Goal: Transaction & Acquisition: Book appointment/travel/reservation

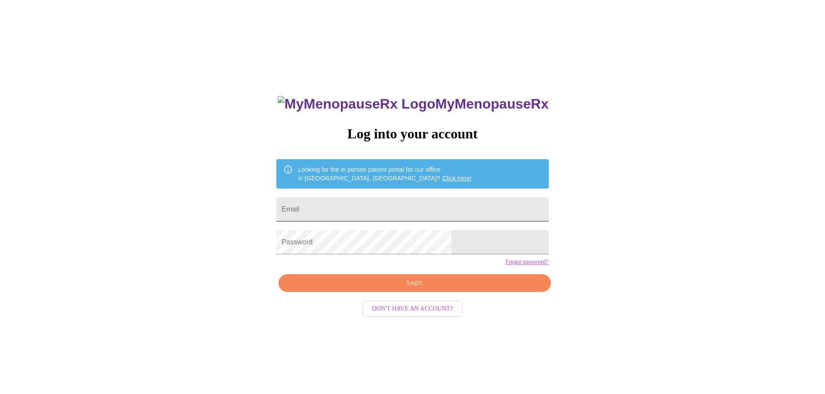
click at [390, 210] on input "Email" at bounding box center [412, 209] width 272 height 24
type input "[EMAIL_ADDRESS][DOMAIN_NAME]"
click at [380, 289] on span "Login" at bounding box center [414, 283] width 252 height 11
click at [381, 289] on span "Login" at bounding box center [414, 283] width 252 height 11
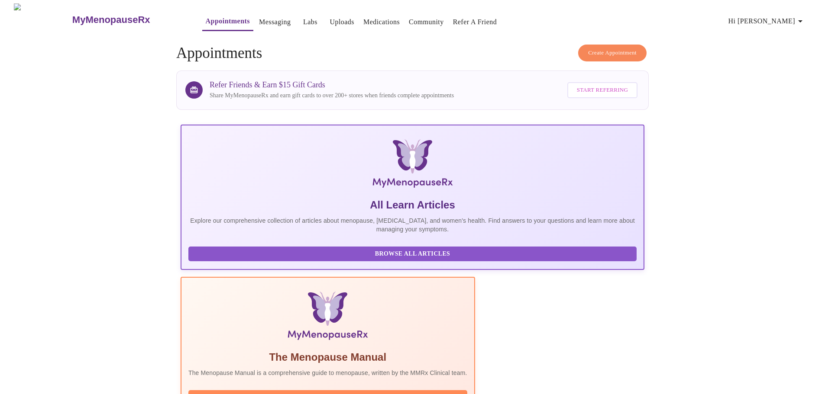
click at [773, 19] on span "Hi [PERSON_NAME]" at bounding box center [766, 21] width 77 height 12
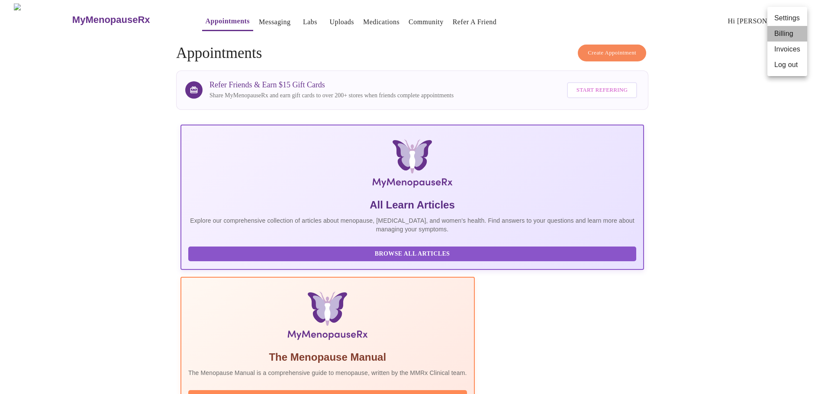
click at [785, 30] on li "Billing" at bounding box center [788, 34] width 40 height 16
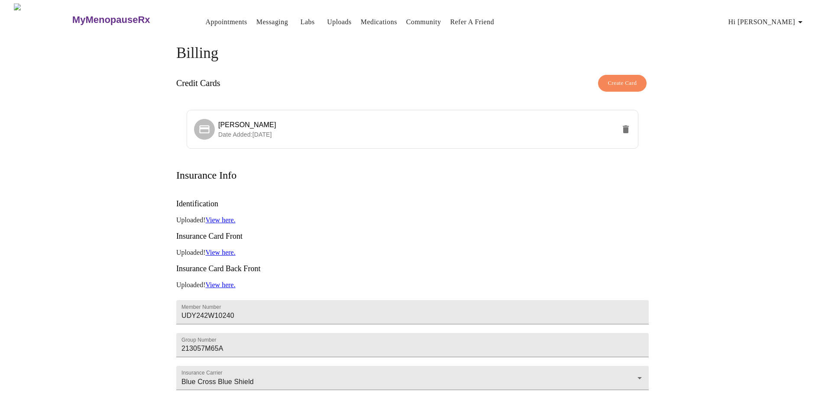
click at [206, 22] on link "Appointments" at bounding box center [227, 22] width 42 height 12
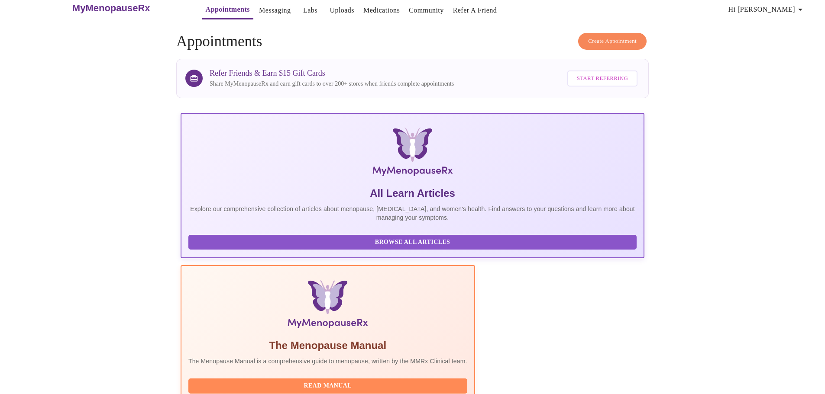
scroll to position [4, 0]
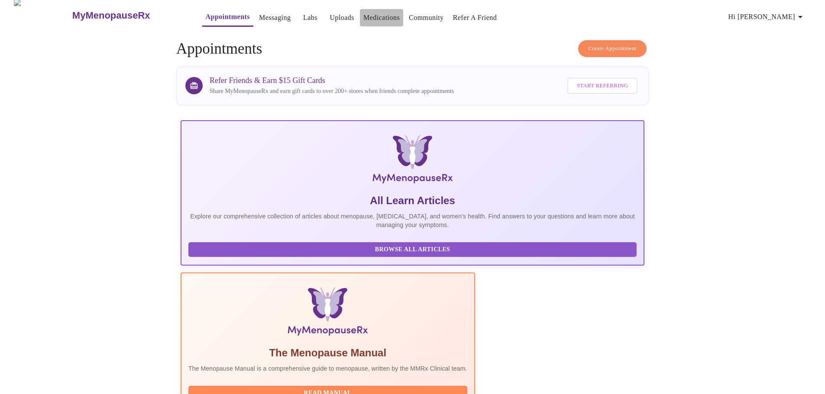
click at [371, 16] on link "Medications" at bounding box center [381, 18] width 36 height 12
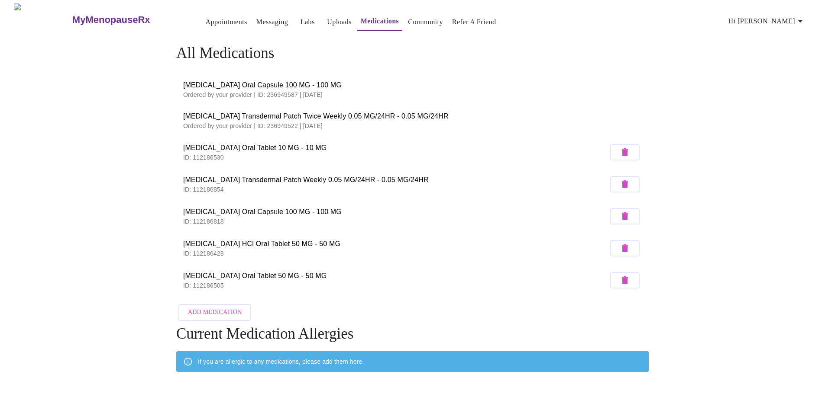
click at [95, 15] on h3 "MyMenopauseRx" at bounding box center [111, 19] width 78 height 11
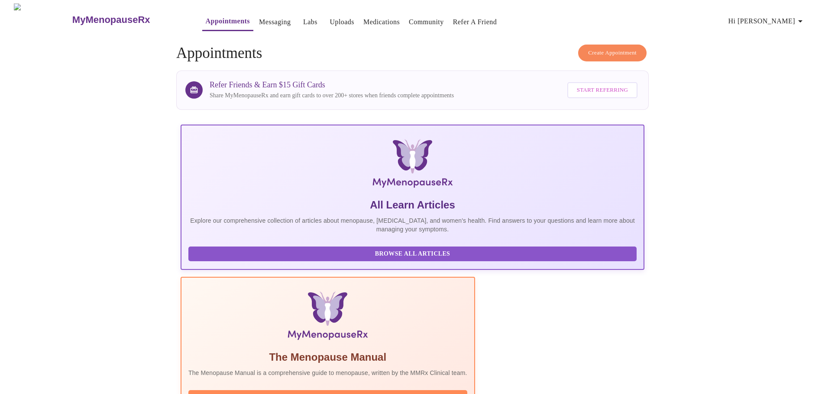
click at [621, 48] on span "Create Appointment" at bounding box center [612, 53] width 48 height 10
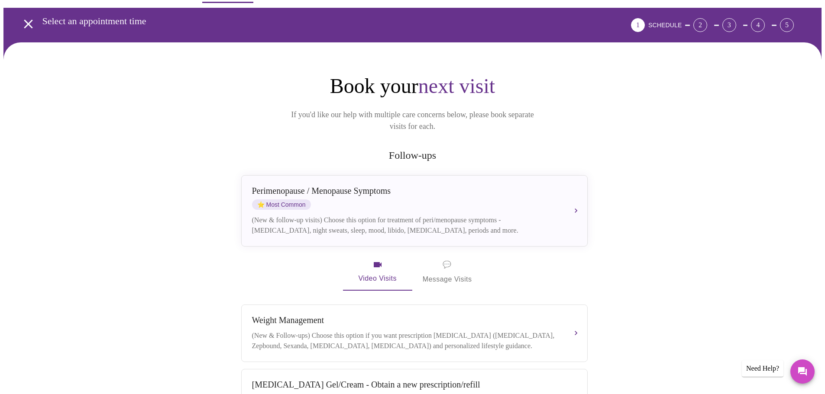
scroll to position [43, 0]
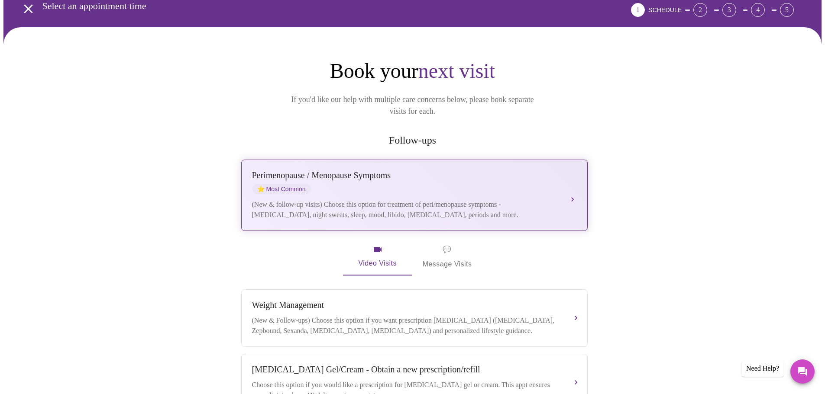
click at [495, 172] on div "[MEDICAL_DATA] / Menopause Symptoms ⭐ Most Common" at bounding box center [405, 183] width 307 height 24
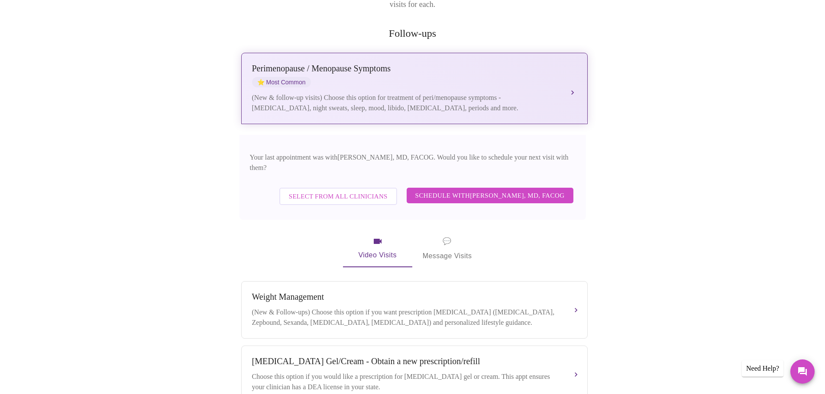
scroll to position [173, 0]
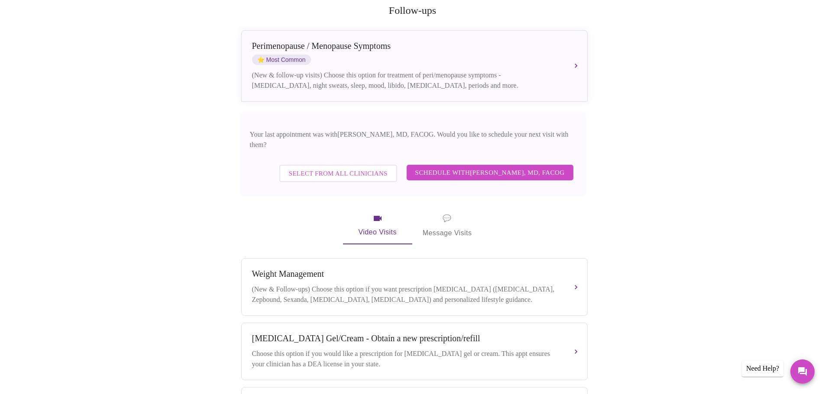
click at [473, 167] on span "Schedule with [PERSON_NAME], MD, FACOG" at bounding box center [489, 172] width 149 height 11
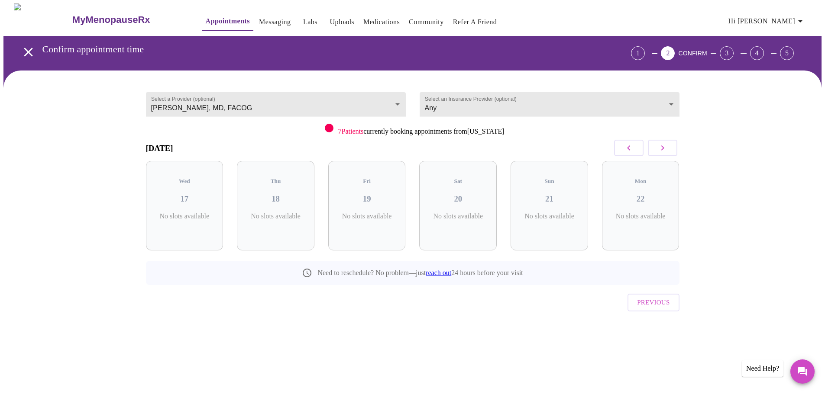
scroll to position [0, 0]
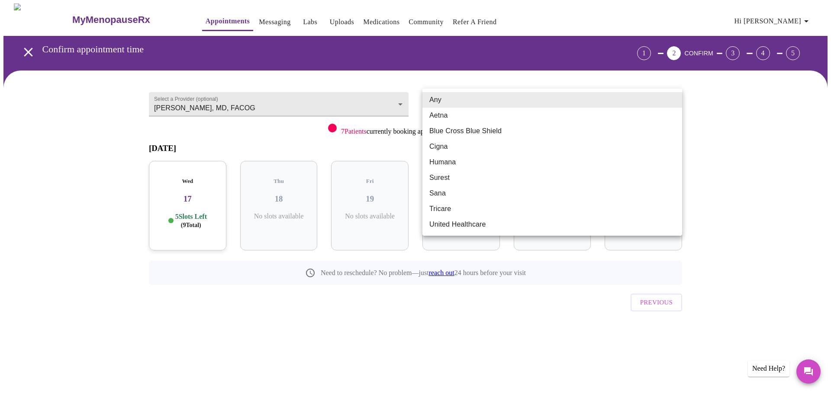
click at [625, 101] on body "MyMenopauseRx Appointments Messaging Labs Uploads Medications Community Refer a…" at bounding box center [415, 179] width 824 height 352
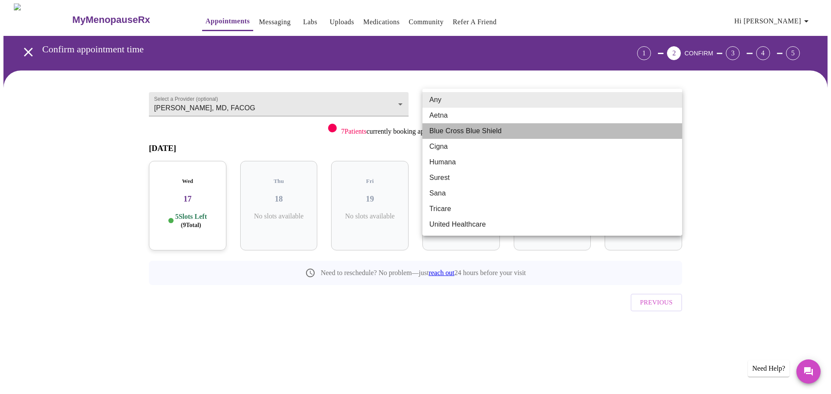
click at [516, 133] on li "Blue Cross Blue Shield" at bounding box center [553, 131] width 260 height 16
type input "Blue Cross Blue Shield"
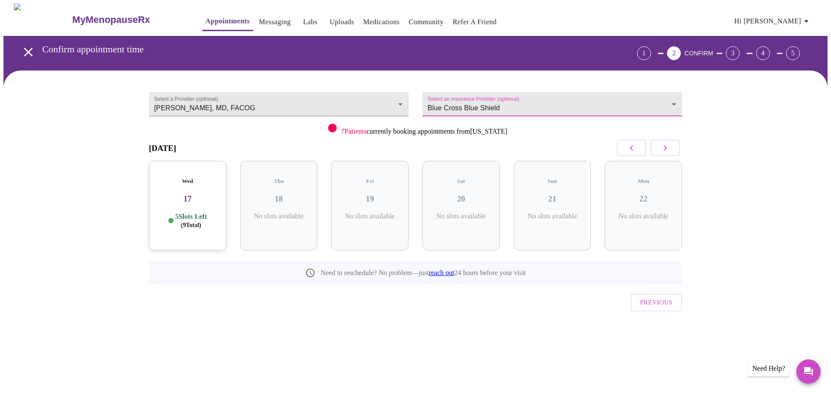
click at [672, 148] on button "button" at bounding box center [665, 148] width 29 height 16
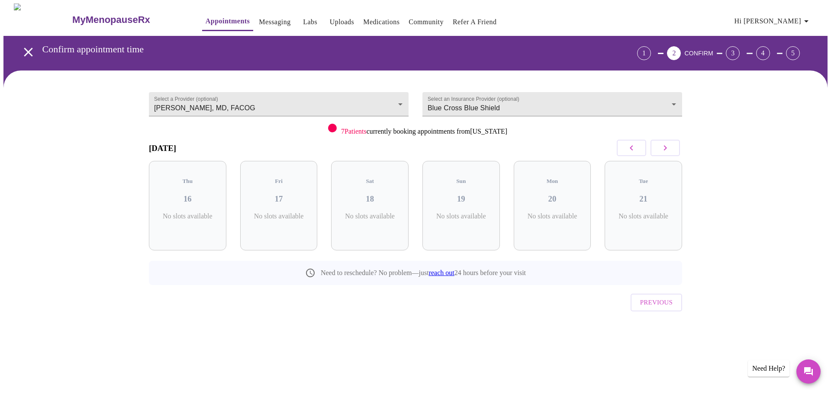
click at [672, 148] on button "button" at bounding box center [665, 148] width 29 height 16
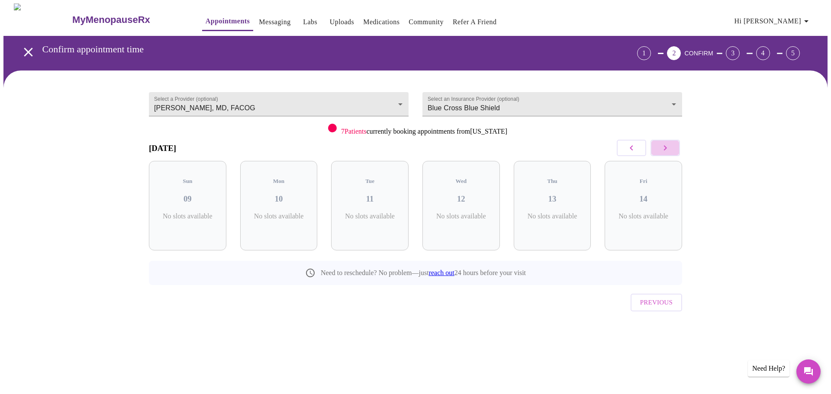
click at [672, 148] on button "button" at bounding box center [665, 148] width 29 height 16
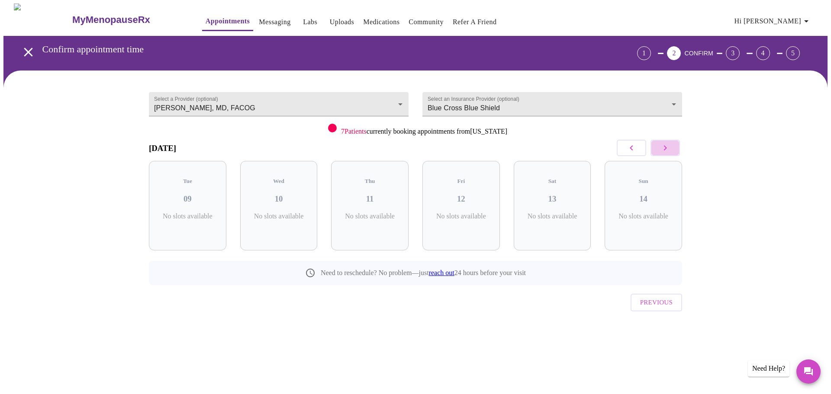
click at [672, 148] on button "button" at bounding box center [665, 148] width 29 height 16
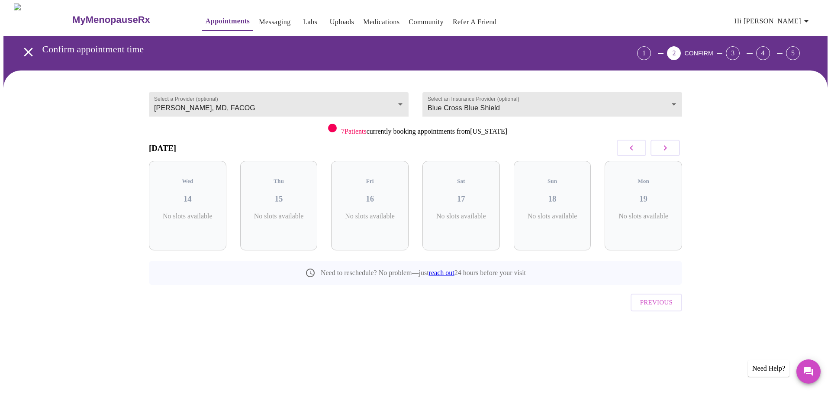
click at [672, 148] on button "button" at bounding box center [665, 148] width 29 height 16
click at [669, 145] on icon "button" at bounding box center [665, 148] width 10 height 10
click at [390, 194] on h3 "28" at bounding box center [370, 199] width 64 height 10
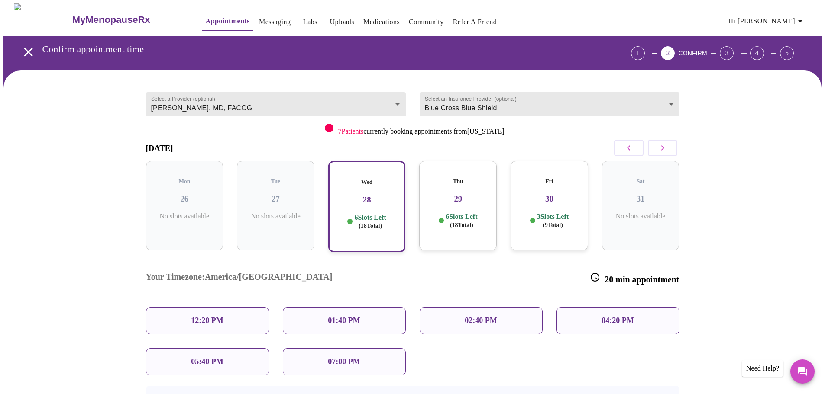
scroll to position [43, 0]
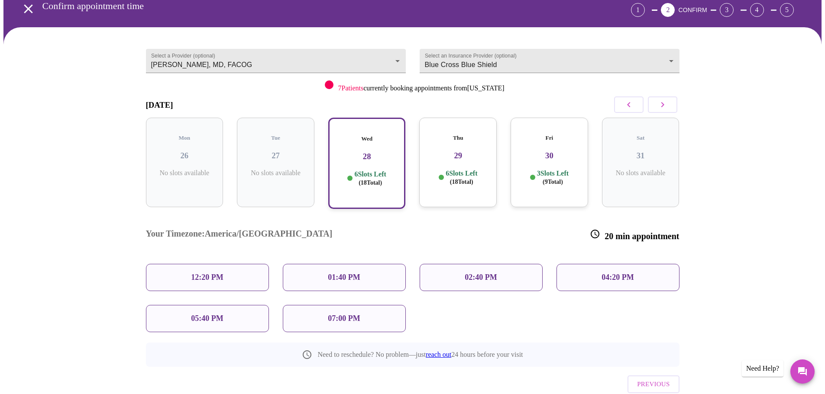
click at [365, 305] on div "07:00 PM" at bounding box center [344, 318] width 123 height 27
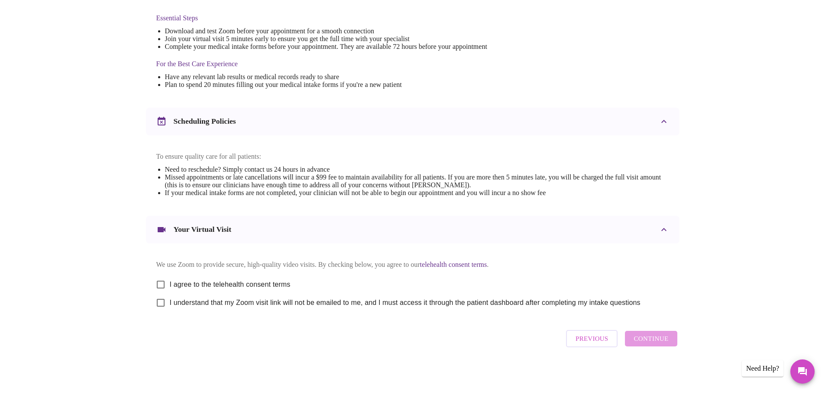
scroll to position [233, 0]
click at [159, 278] on input "I agree to the telehealth consent terms" at bounding box center [161, 285] width 18 height 18
checkbox input "true"
click at [159, 301] on input "I understand that my Zoom visit link will not be emailed to me, and I must acce…" at bounding box center [161, 303] width 18 height 18
checkbox input "true"
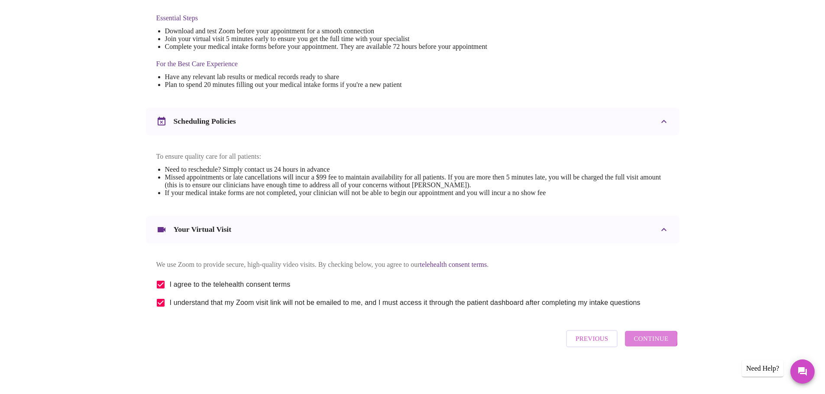
click at [650, 342] on span "Continue" at bounding box center [651, 338] width 35 height 11
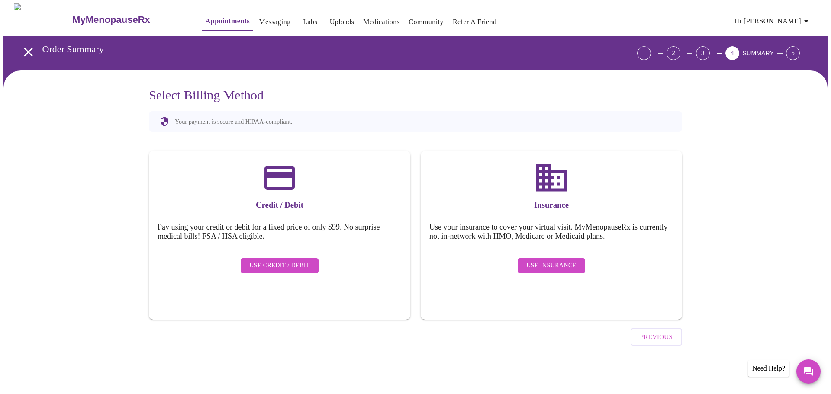
click at [543, 281] on div "Insurance Use your insurance to cover your virtual visit. MyMenopauseRx is curr…" at bounding box center [552, 235] width 262 height 169
click at [554, 261] on span "Use Insurance" at bounding box center [552, 266] width 50 height 11
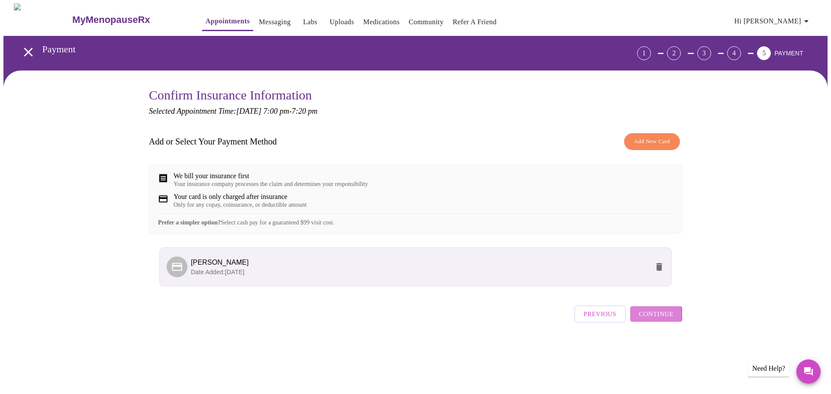
click at [648, 320] on span "Continue" at bounding box center [656, 314] width 35 height 11
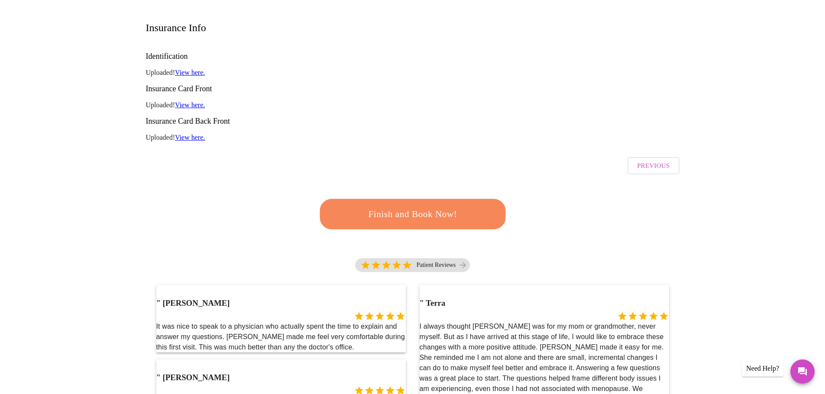
scroll to position [130, 0]
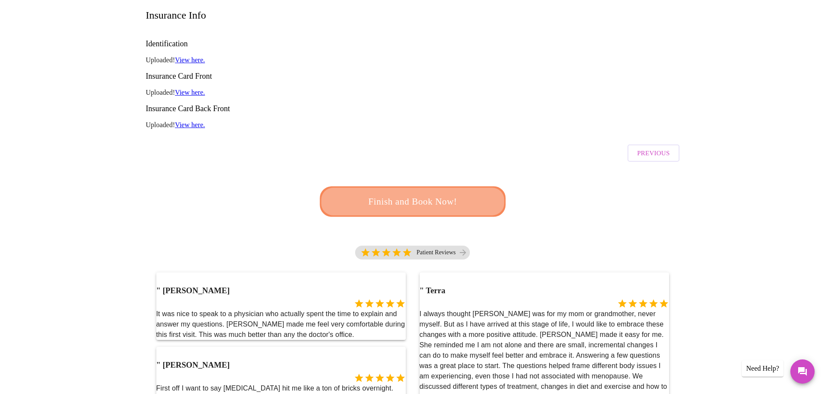
click at [423, 194] on span "Finish and Book Now!" at bounding box center [413, 202] width 160 height 16
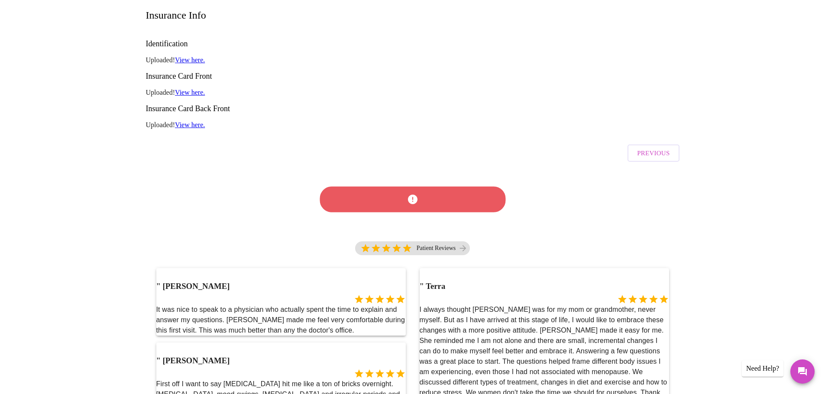
scroll to position [55, 0]
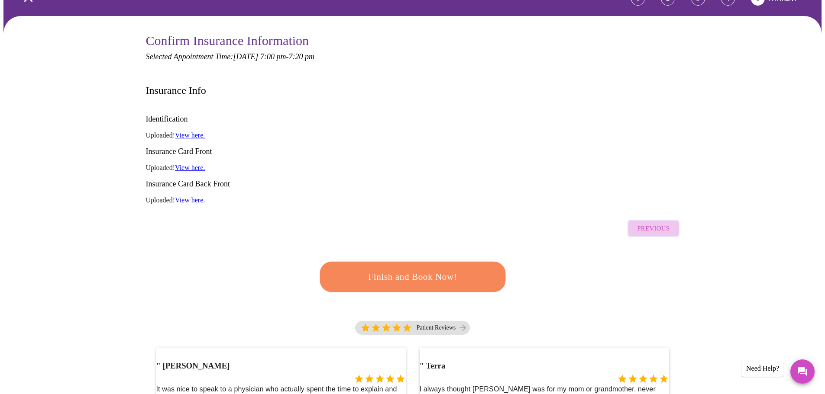
click at [663, 223] on span "Previous" at bounding box center [653, 228] width 32 height 11
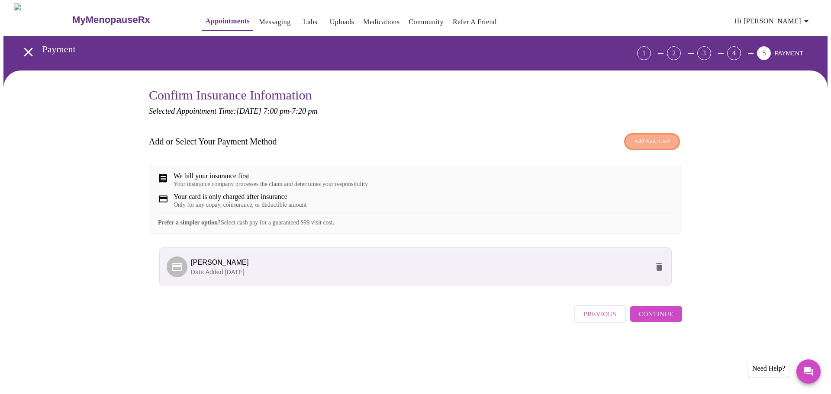
click at [656, 141] on span "Add New Card" at bounding box center [652, 142] width 36 height 10
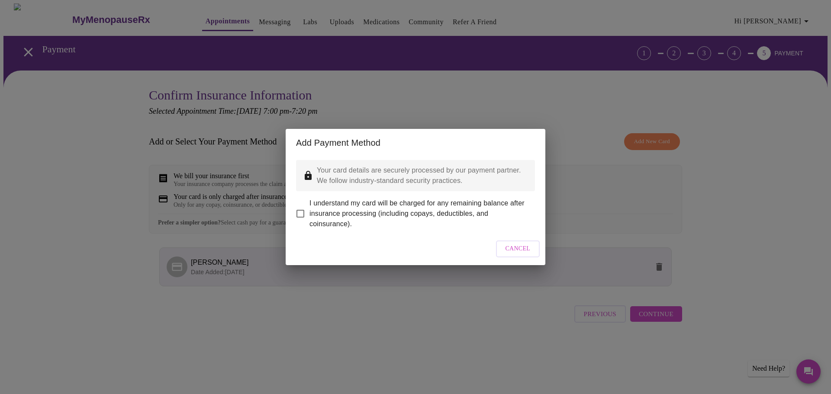
click at [303, 207] on input "I understand my card will be charged for any remaining balance after insurance …" at bounding box center [300, 214] width 18 height 18
checkbox input "true"
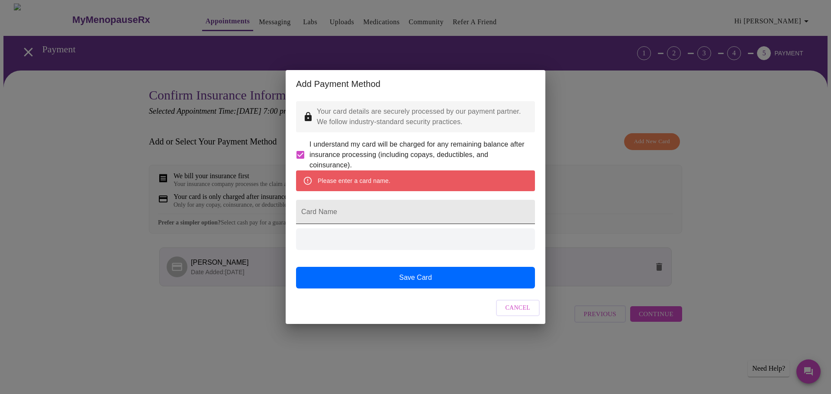
click at [410, 221] on input "Card Name" at bounding box center [415, 212] width 239 height 24
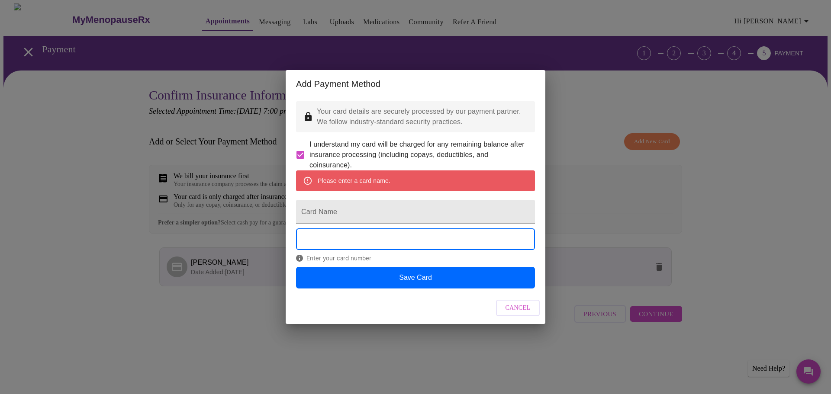
click at [405, 217] on input "Card Name" at bounding box center [415, 212] width 239 height 24
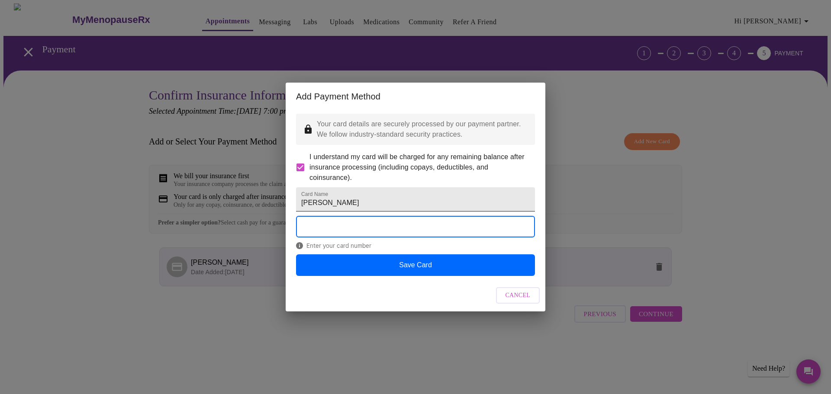
click at [345, 202] on input "[PERSON_NAME]" at bounding box center [415, 200] width 239 height 24
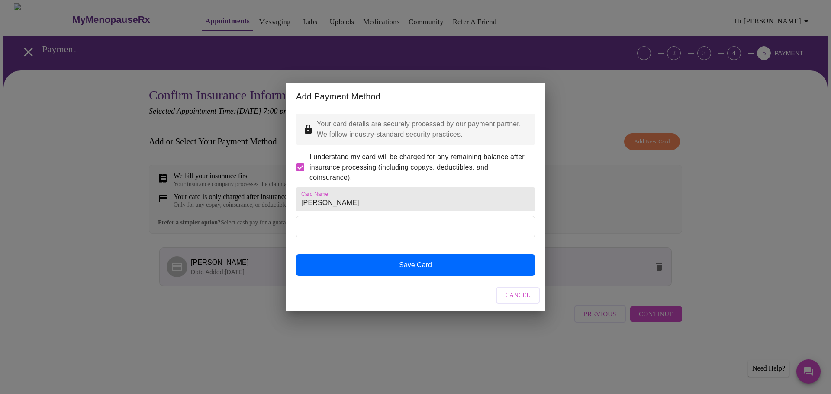
click at [345, 202] on input "[PERSON_NAME]" at bounding box center [415, 200] width 239 height 24
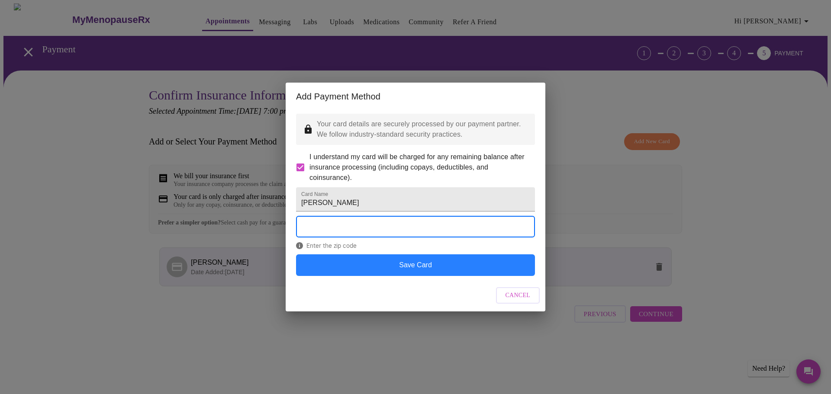
click at [454, 276] on button "Save Card" at bounding box center [415, 266] width 239 height 22
click at [470, 276] on button "Save Card" at bounding box center [415, 266] width 239 height 22
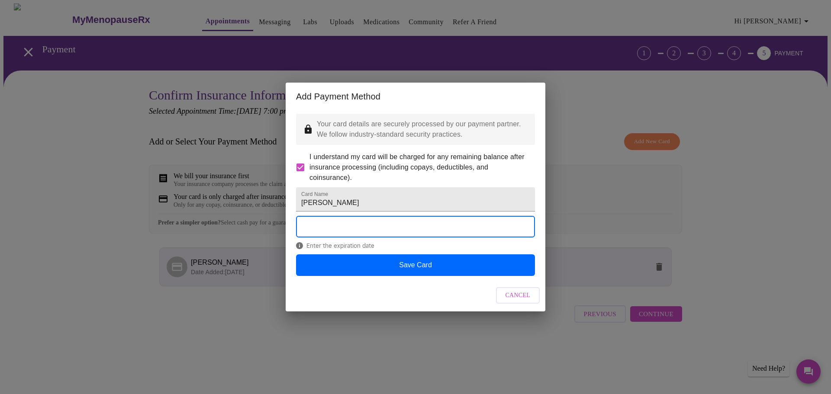
click at [317, 254] on div "Enter the expiration date" at bounding box center [415, 235] width 239 height 38
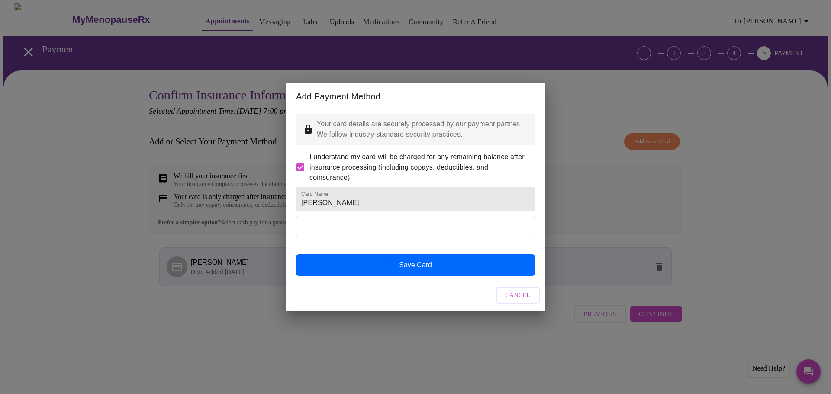
click at [337, 254] on div at bounding box center [415, 235] width 239 height 38
click at [381, 205] on input "[PERSON_NAME]" at bounding box center [415, 200] width 239 height 24
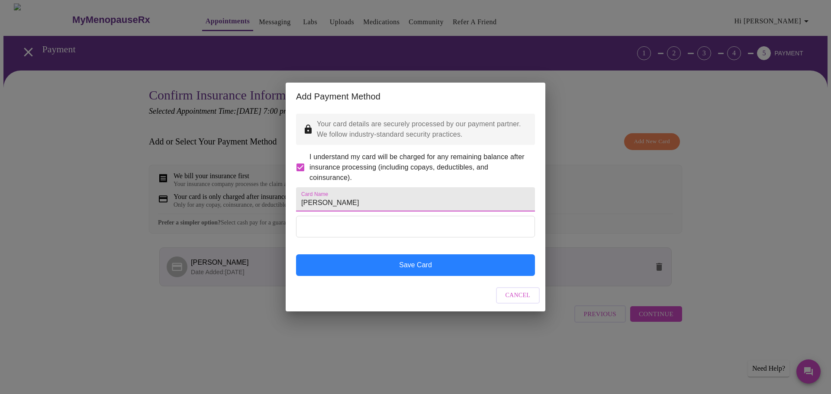
type input "[PERSON_NAME]"
click at [376, 275] on button "Save Card" at bounding box center [415, 266] width 239 height 22
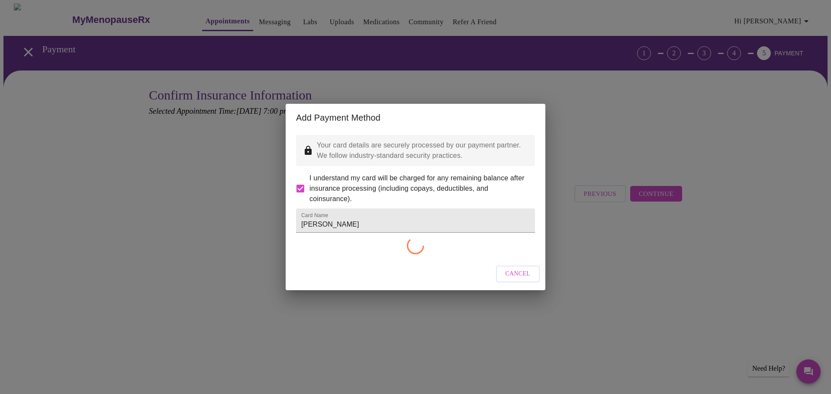
checkbox input "false"
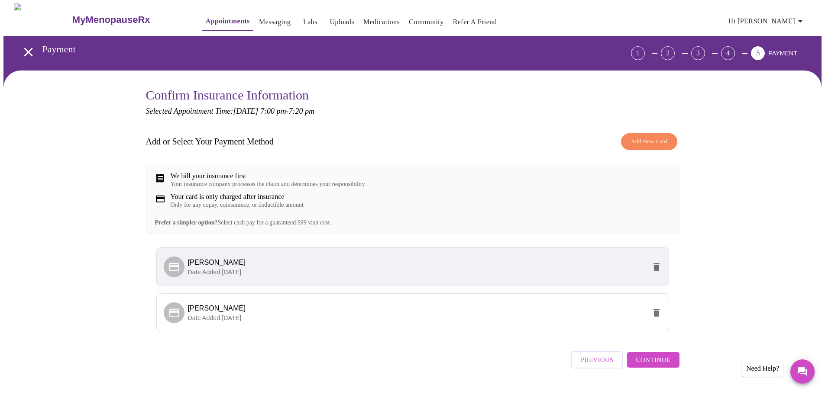
click at [666, 366] on span "Continue" at bounding box center [653, 360] width 35 height 11
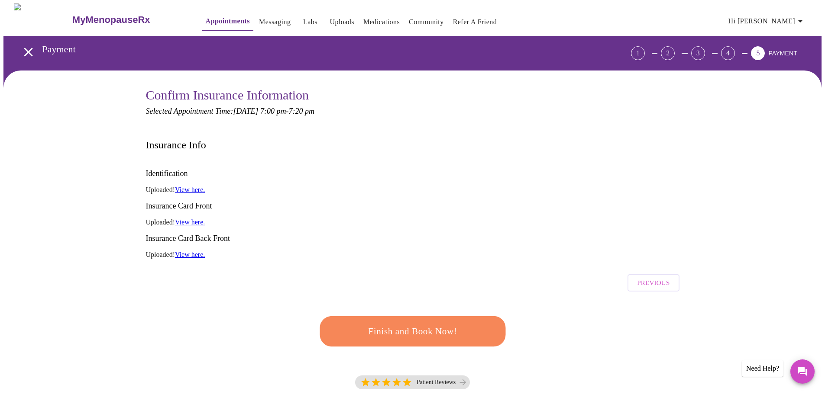
click at [451, 323] on span "Finish and Book Now!" at bounding box center [412, 331] width 161 height 16
click at [650, 278] on span "Previous" at bounding box center [653, 283] width 32 height 11
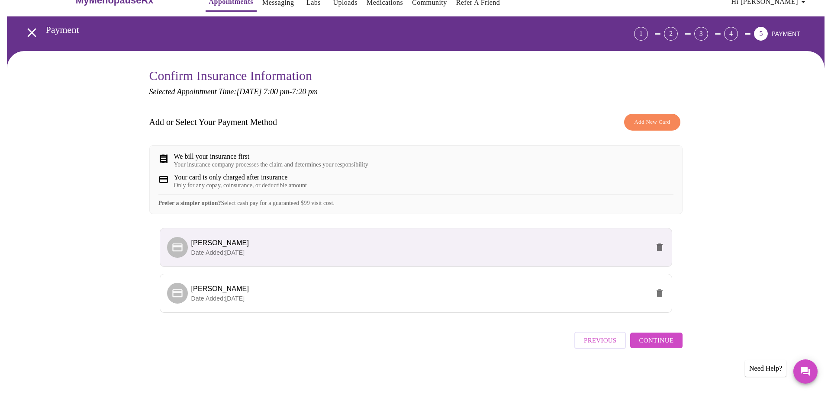
scroll to position [29, 0]
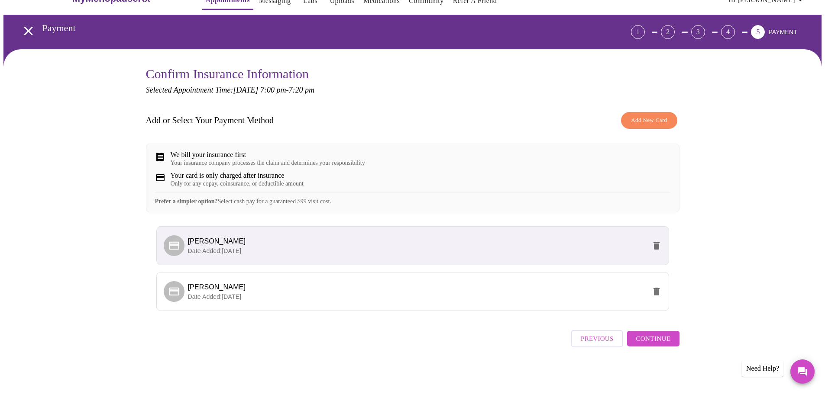
click at [275, 160] on div "Your insurance company processes the claim and determines your responsibility" at bounding box center [268, 163] width 194 height 7
click at [317, 245] on span "[PERSON_NAME]" at bounding box center [417, 241] width 458 height 10
click at [653, 249] on icon "delete" at bounding box center [656, 246] width 10 height 10
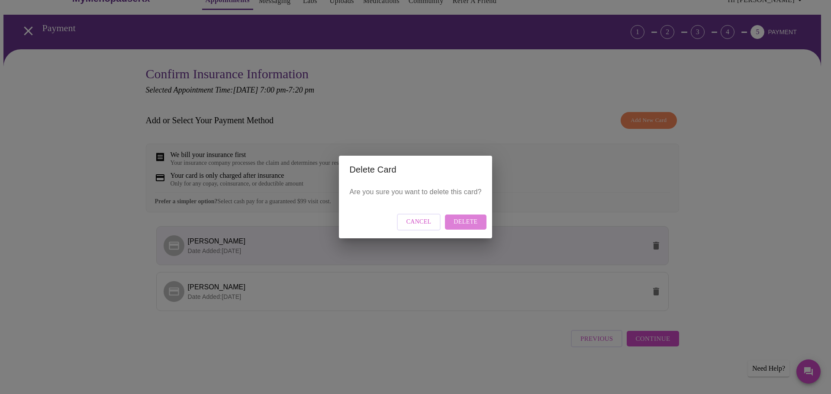
click at [476, 215] on button "Delete" at bounding box center [465, 222] width 41 height 15
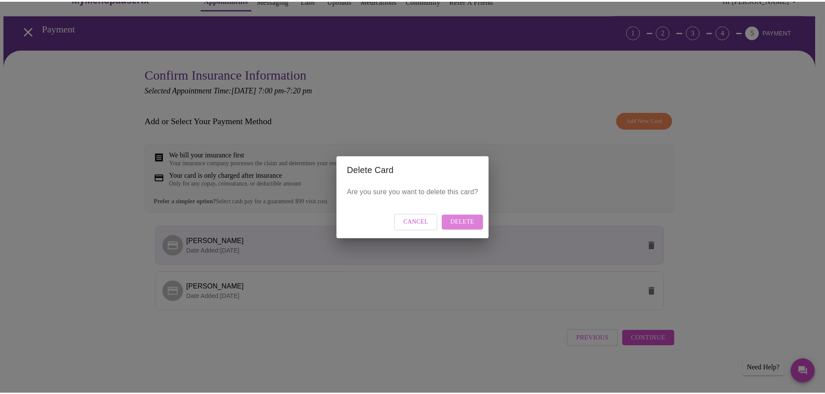
scroll to position [0, 0]
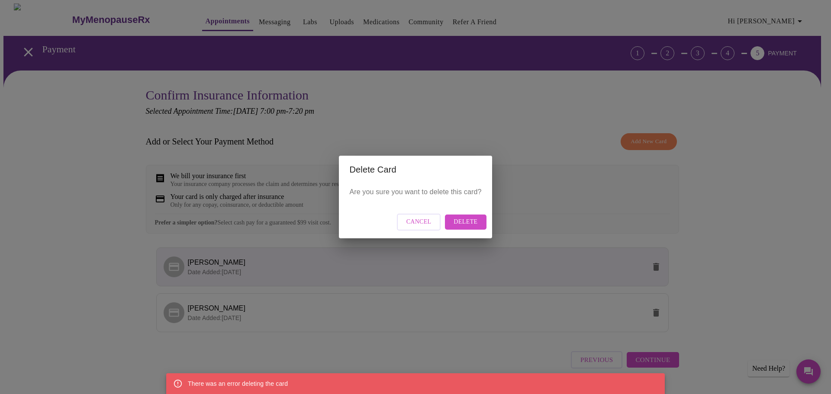
click at [475, 222] on span "Delete" at bounding box center [466, 222] width 24 height 11
click at [473, 224] on span "Delete" at bounding box center [466, 222] width 24 height 11
click at [461, 222] on span "Delete" at bounding box center [466, 222] width 24 height 11
click at [534, 188] on div "Delete Card Are you sure you want to delete this card? Cancel Delete" at bounding box center [415, 197] width 831 height 394
click at [511, 84] on div "Delete Card Are you sure you want to delete this card? Cancel Delete" at bounding box center [415, 197] width 831 height 394
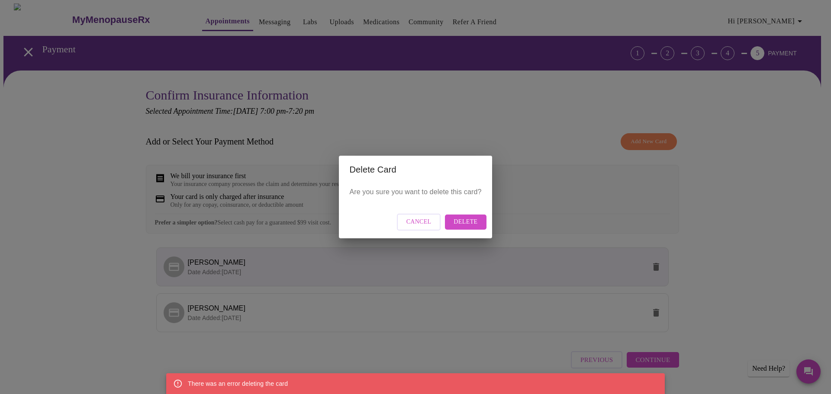
click at [521, 117] on div "Delete Card Are you sure you want to delete this card? Cancel Delete" at bounding box center [415, 197] width 831 height 394
click at [427, 220] on span "Cancel" at bounding box center [419, 222] width 25 height 11
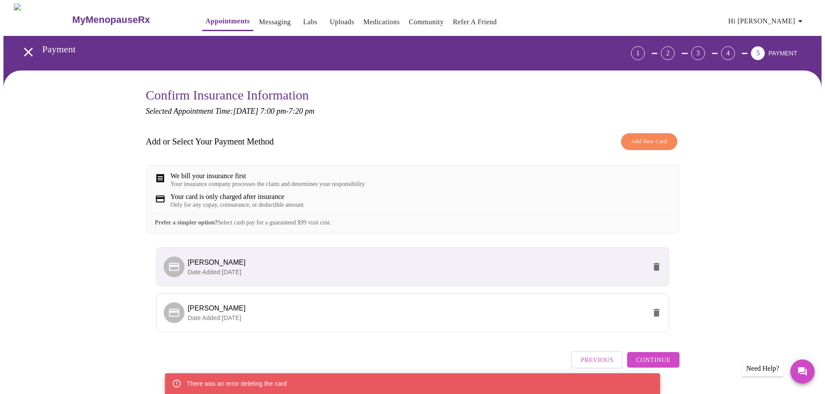
scroll to position [29, 0]
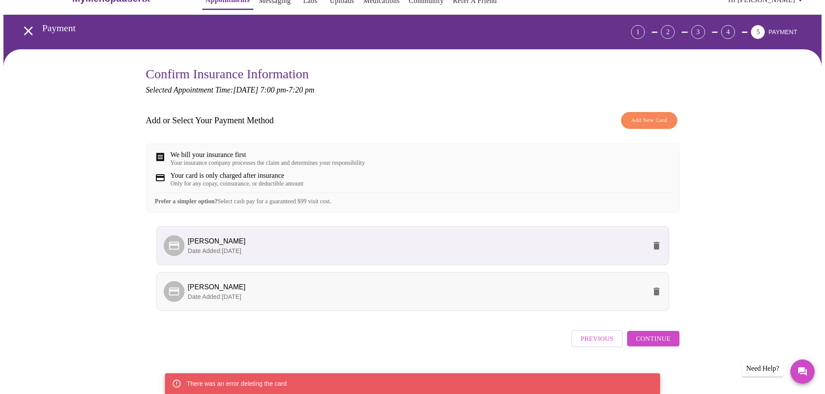
click at [546, 284] on li "[PERSON_NAME] Date Added: [DATE]" at bounding box center [412, 291] width 513 height 39
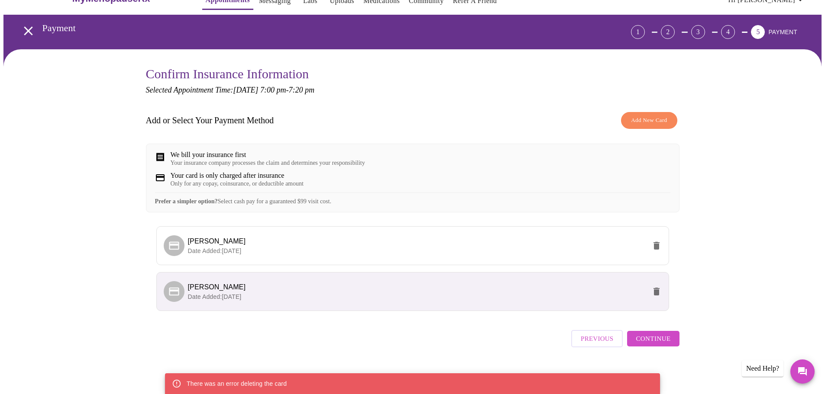
click at [647, 342] on span "Continue" at bounding box center [653, 338] width 35 height 11
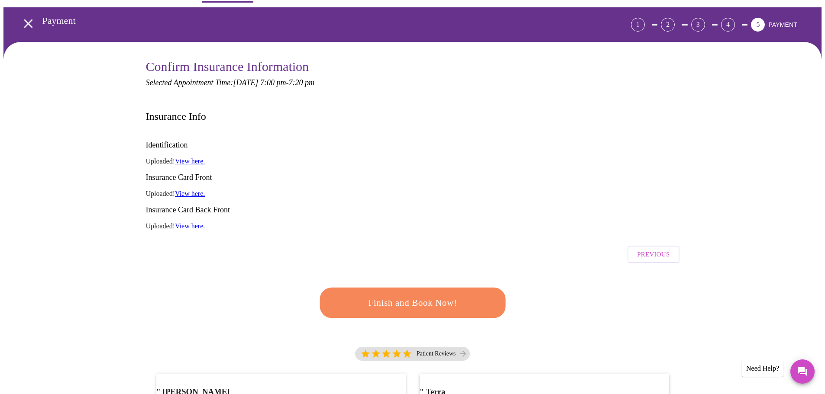
scroll to position [115, 0]
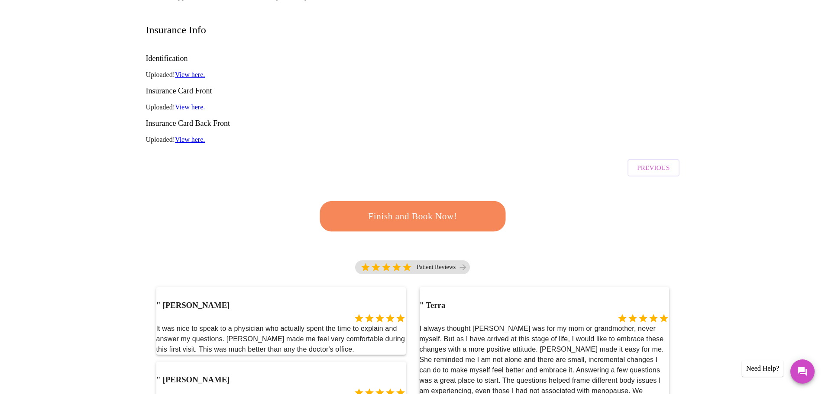
click at [462, 208] on span "Finish and Book Now!" at bounding box center [412, 216] width 164 height 16
